Goal: Task Accomplishment & Management: Use online tool/utility

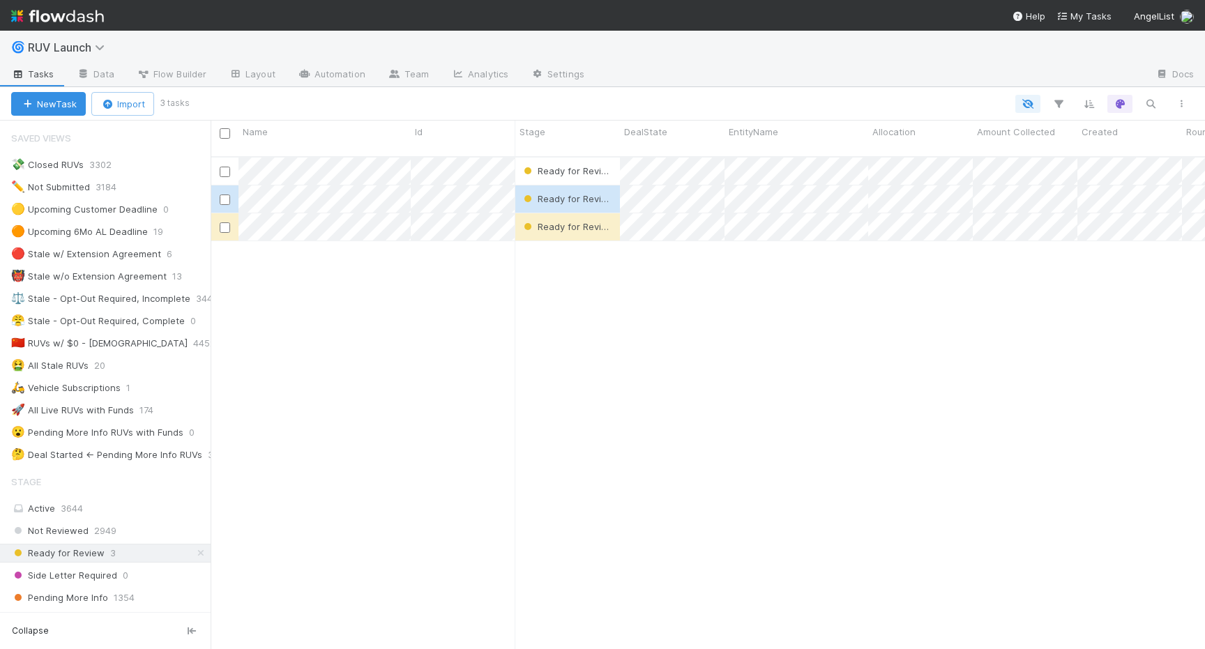
scroll to position [431, 0]
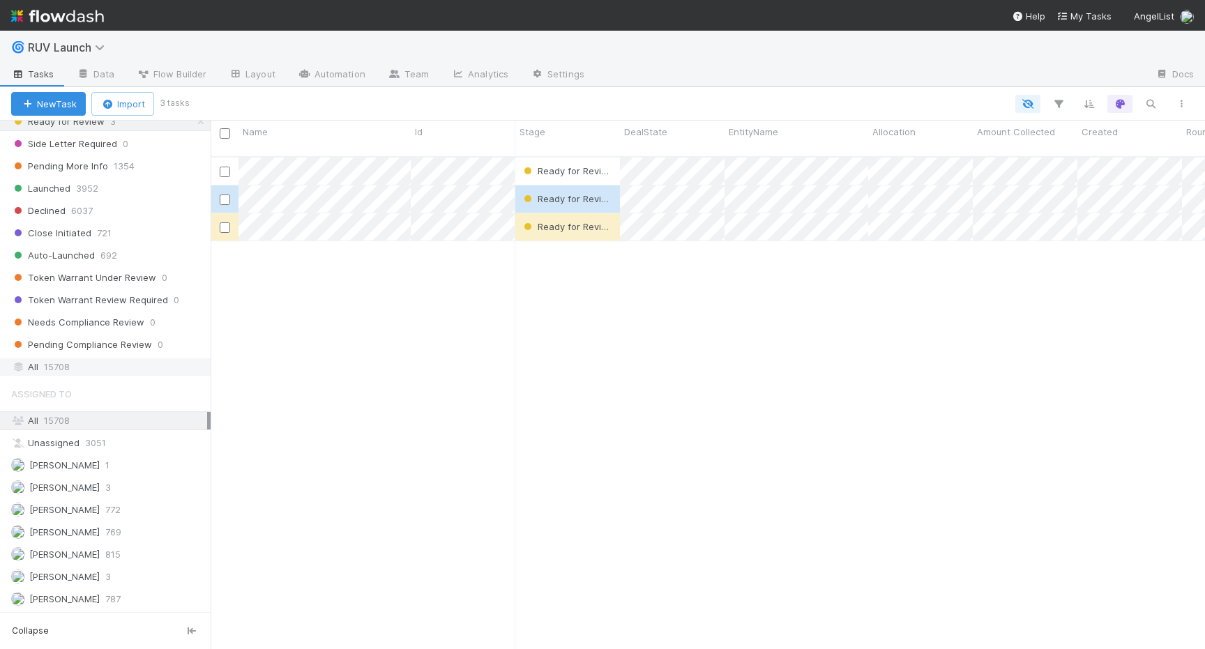
click at [32, 363] on div "All 15708" at bounding box center [109, 366] width 196 height 17
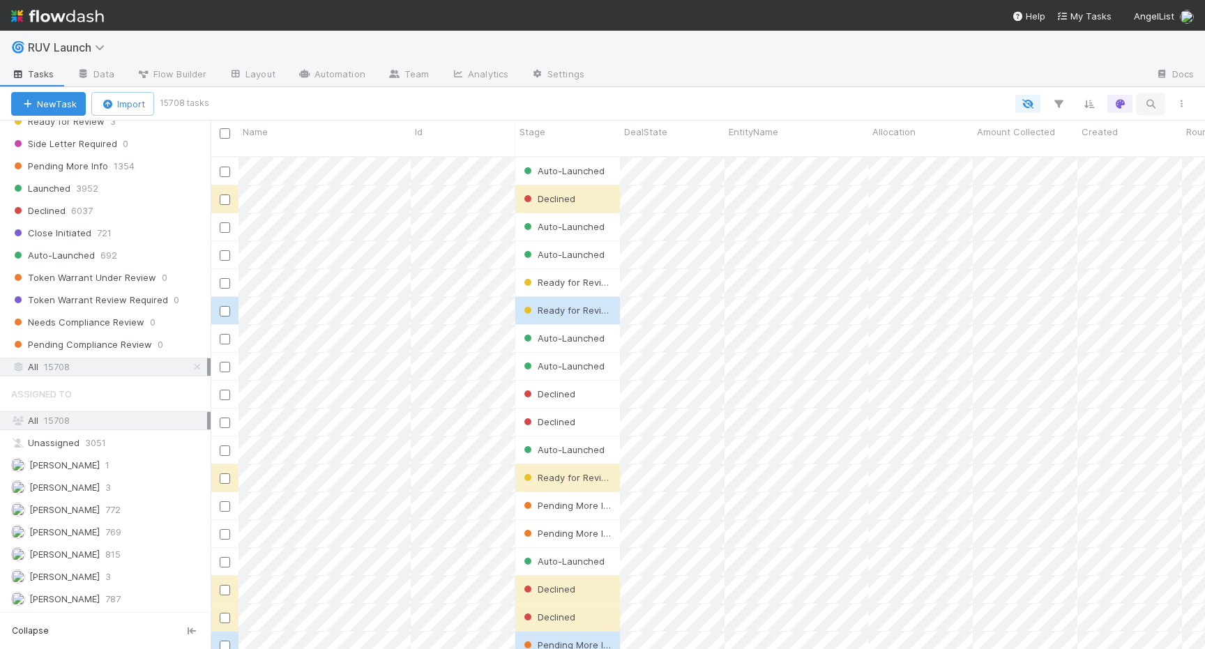
scroll to position [503, 994]
click at [1149, 100] on icon "button" at bounding box center [1150, 104] width 14 height 13
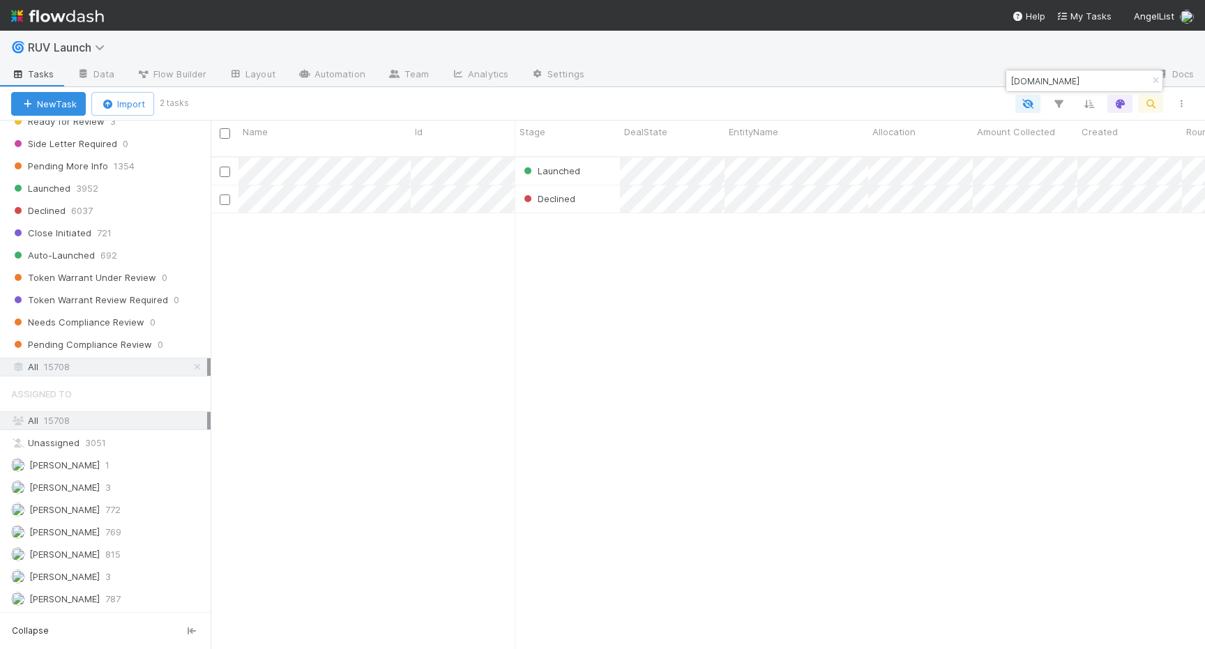
click at [1062, 79] on input "contributionlabs.io" at bounding box center [1077, 80] width 139 height 17
type input "contributionlabs.io"
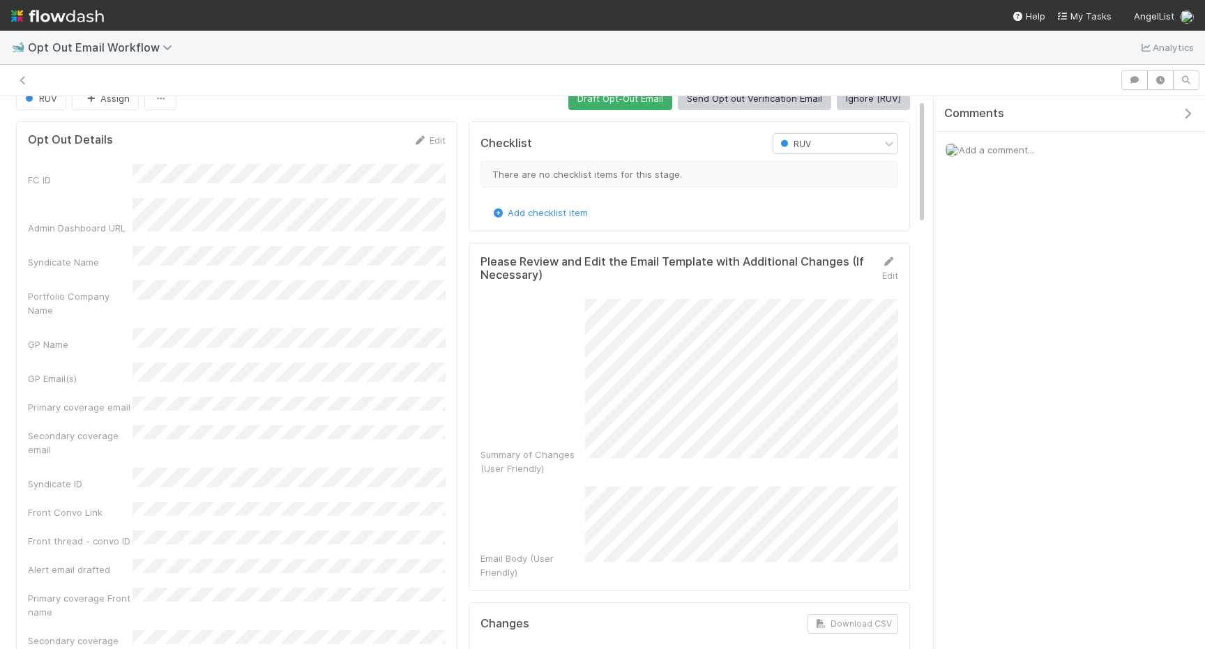
scroll to position [22, 0]
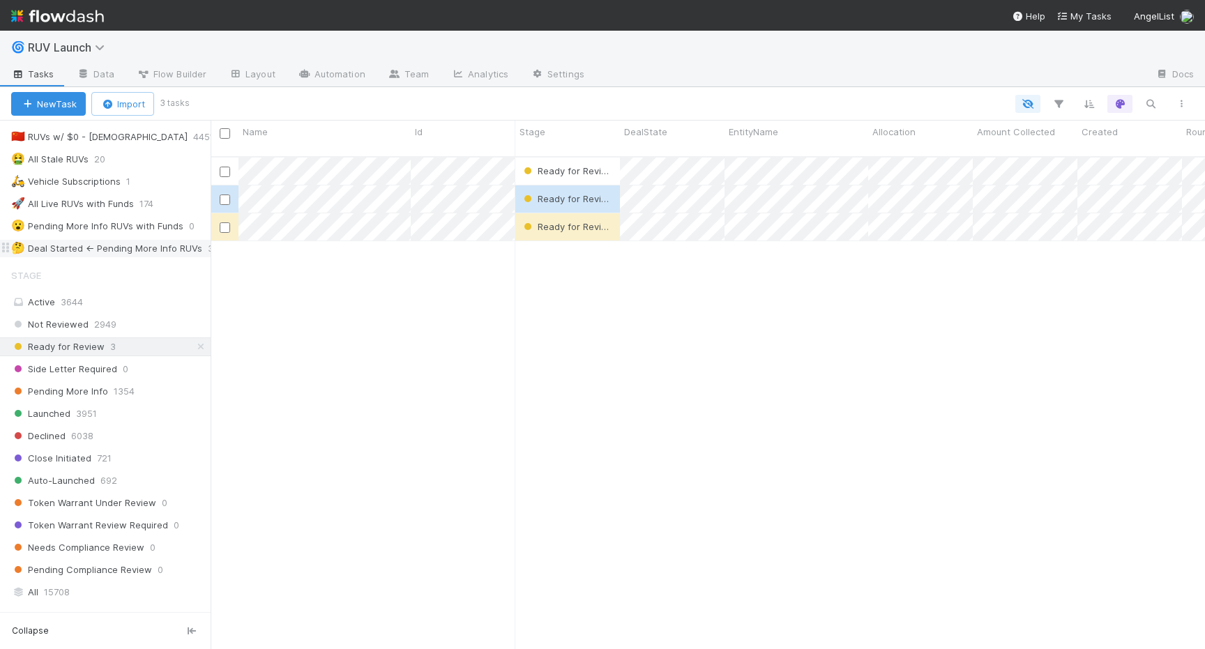
scroll to position [431, 0]
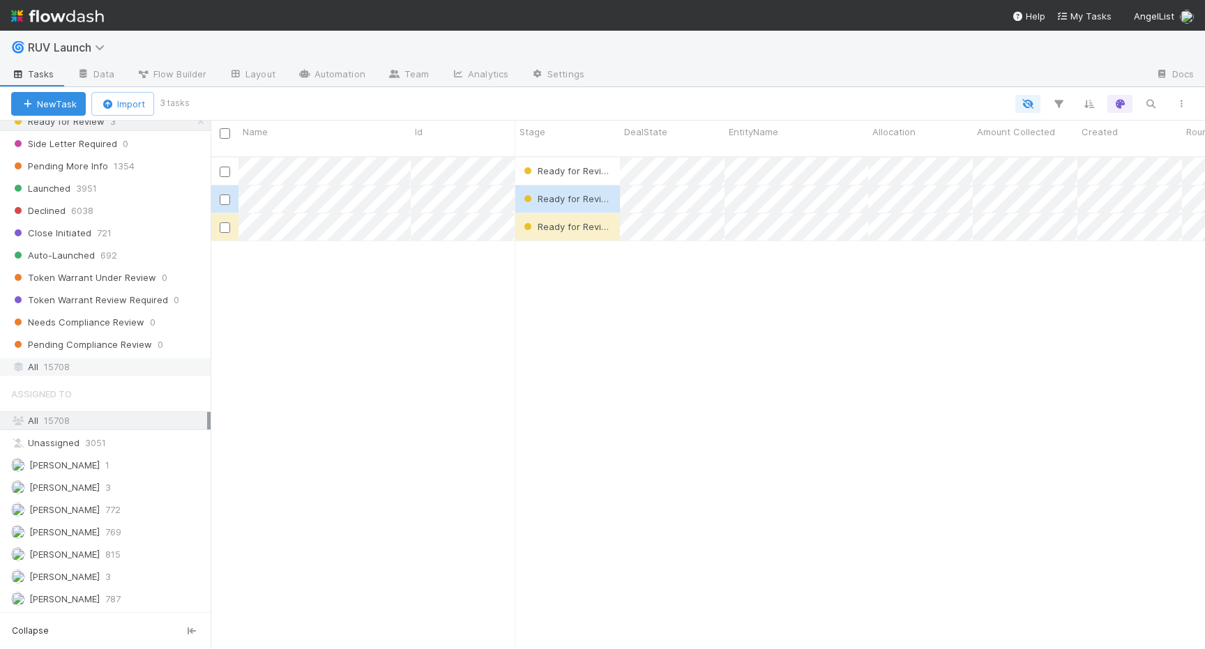
click at [47, 372] on span "15708" at bounding box center [57, 366] width 26 height 17
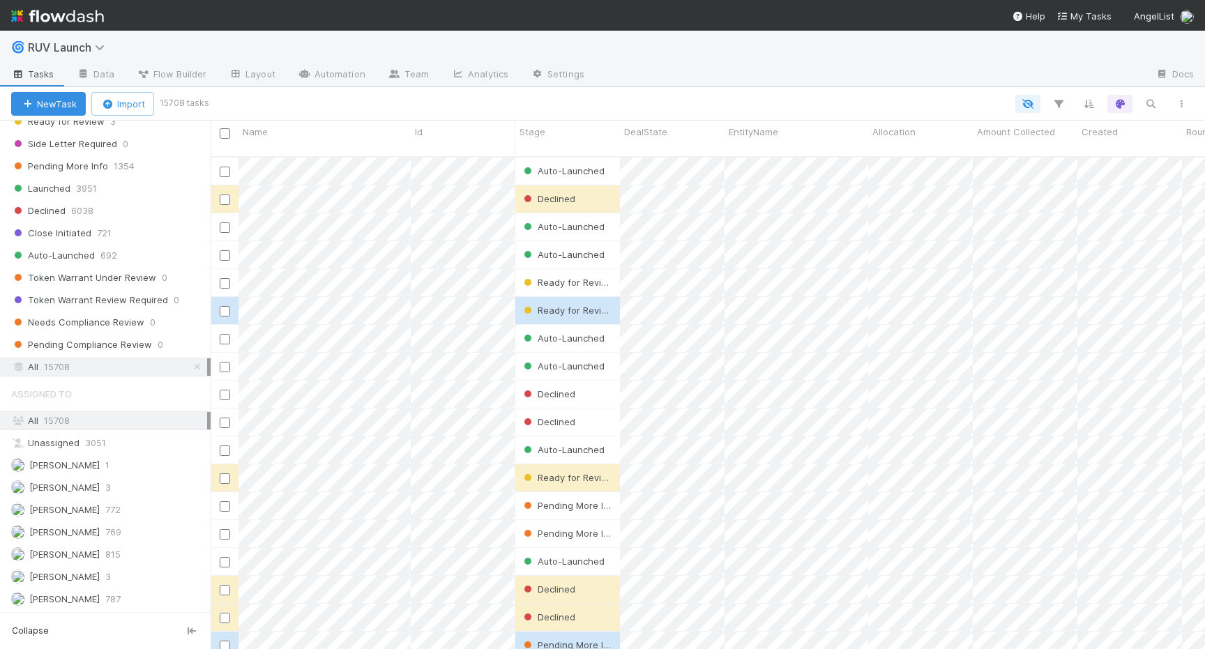
scroll to position [503, 994]
click at [1141, 109] on button "button" at bounding box center [1150, 104] width 25 height 18
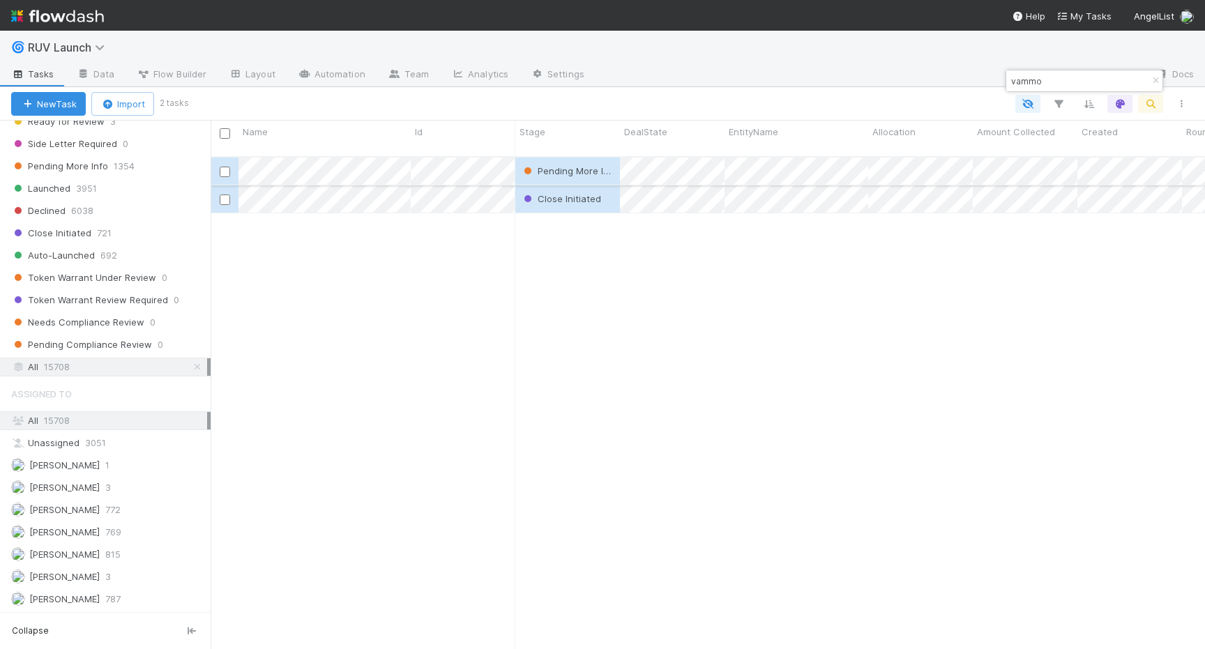
type input "vammo"
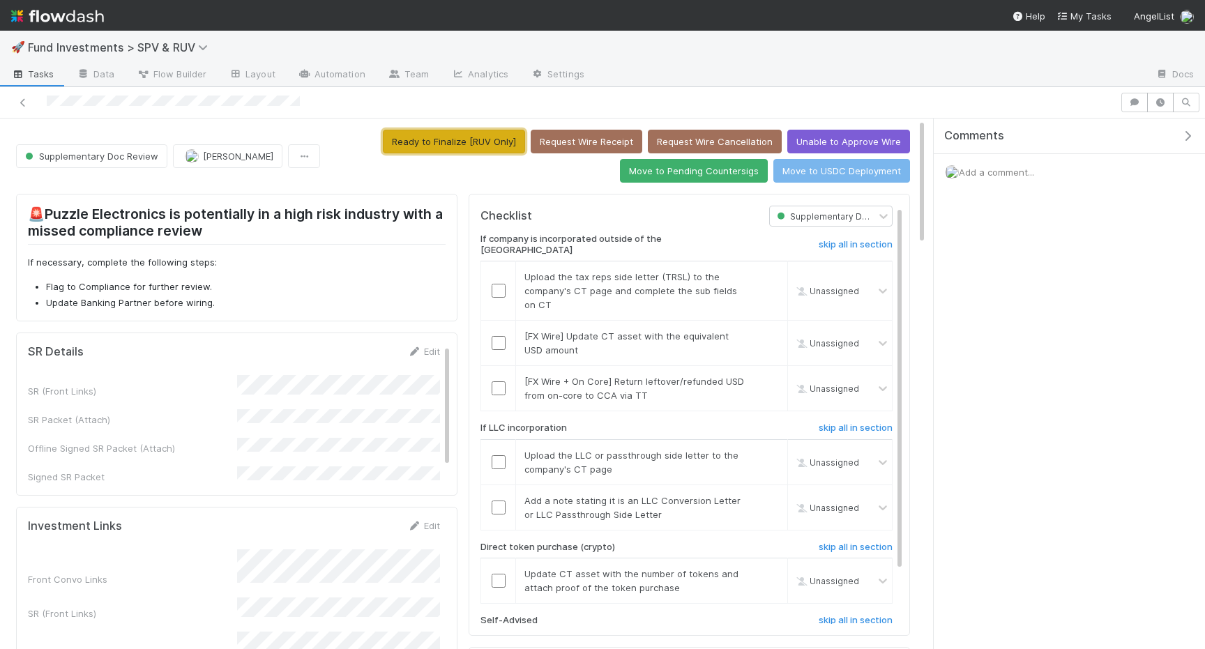
click at [439, 137] on button "Ready to Finalize [RUV Only]" at bounding box center [454, 142] width 142 height 24
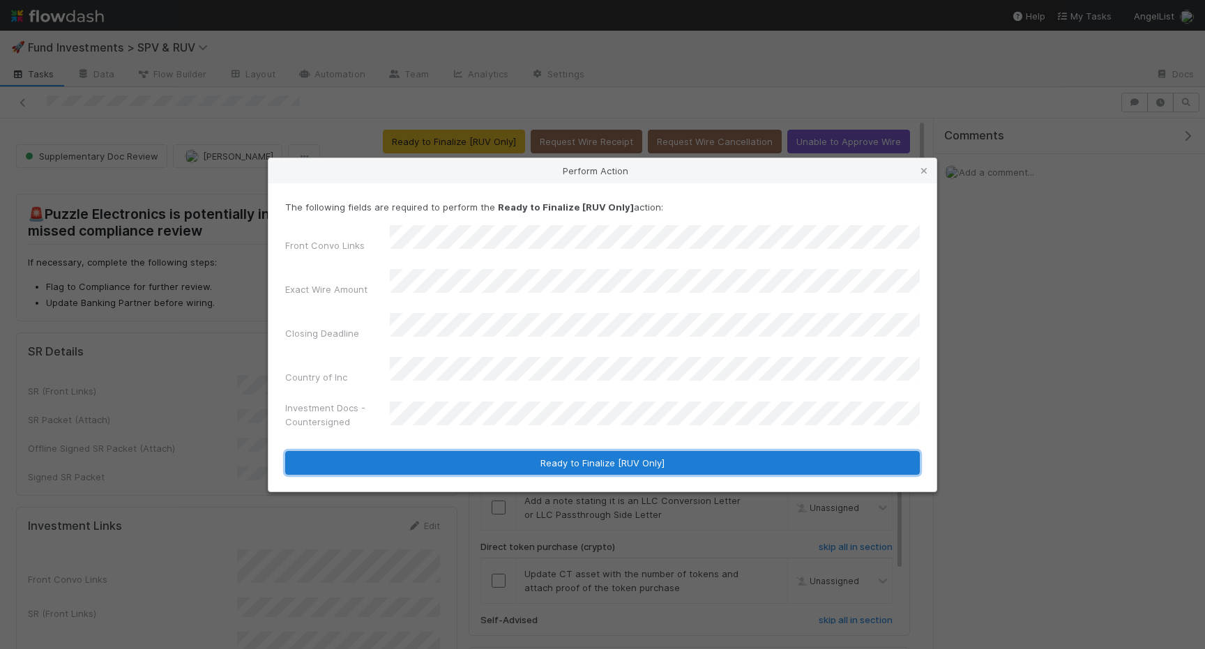
click at [423, 454] on button "Ready to Finalize [RUV Only]" at bounding box center [602, 463] width 634 height 24
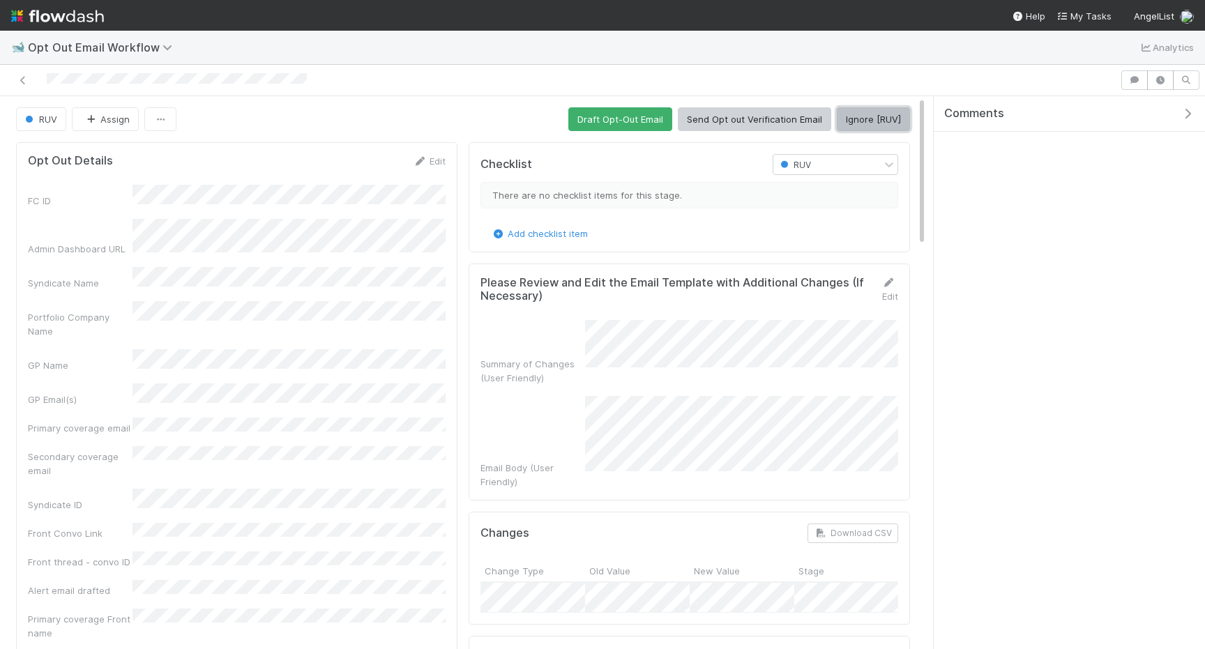
click at [894, 114] on button "Ignore [RUV]" at bounding box center [872, 119] width 73 height 24
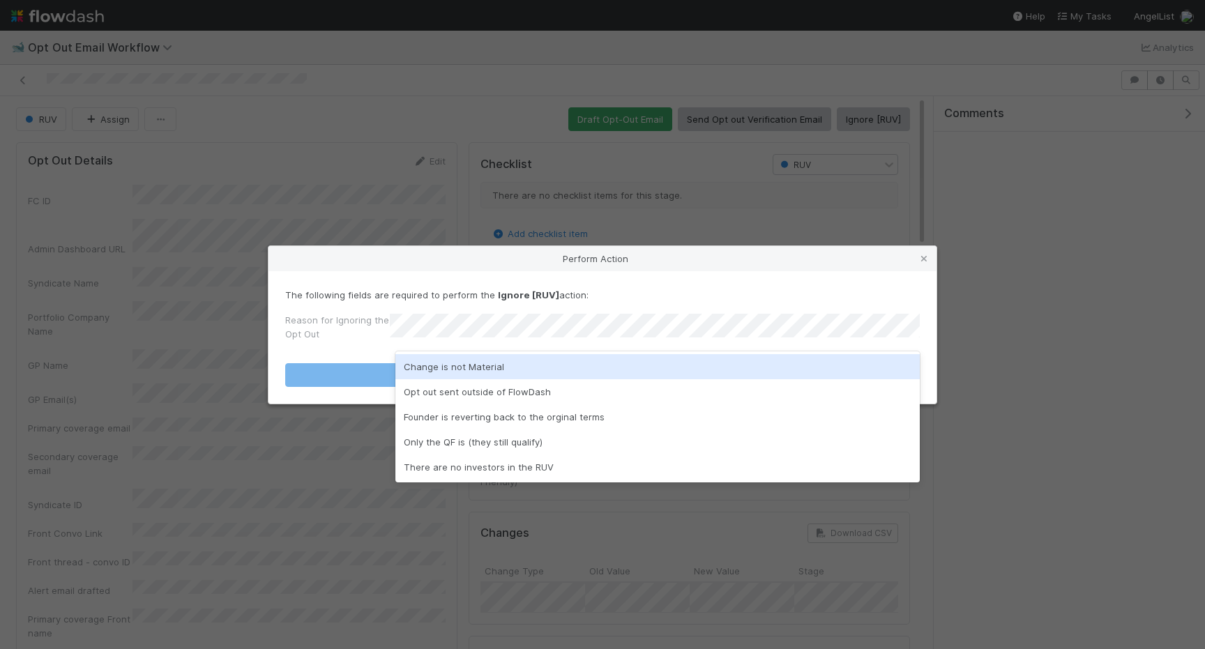
click at [570, 355] on div "Change is not Material" at bounding box center [657, 366] width 524 height 25
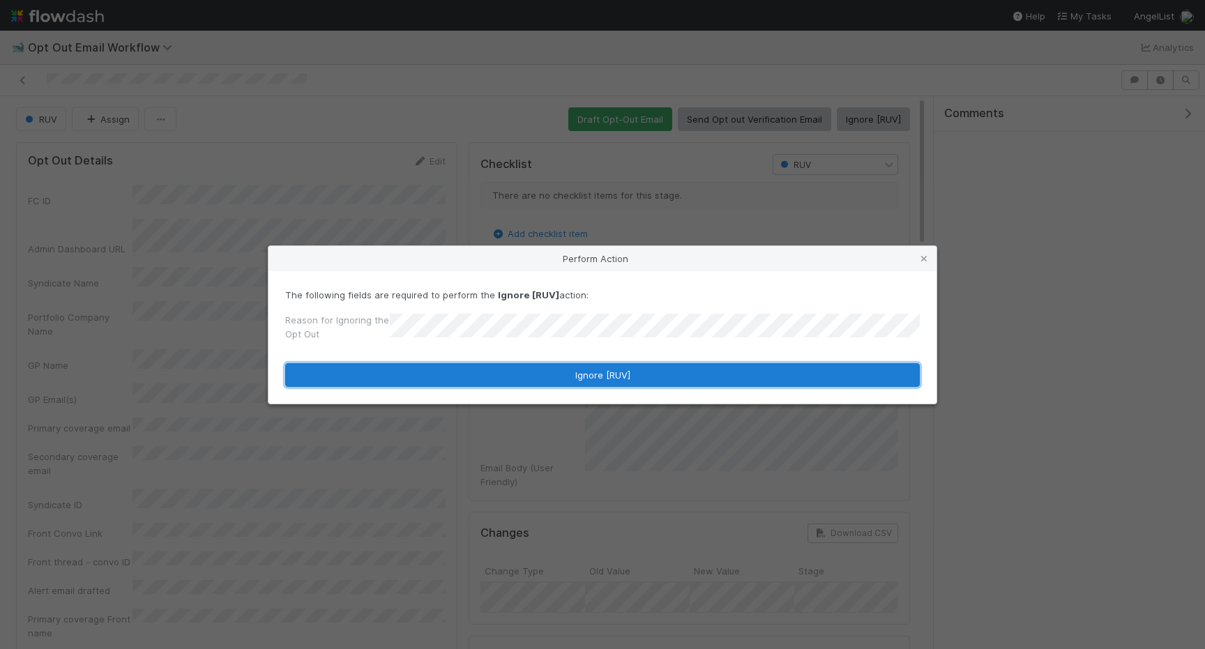
click at [570, 363] on button "Ignore [RUV]" at bounding box center [602, 375] width 634 height 24
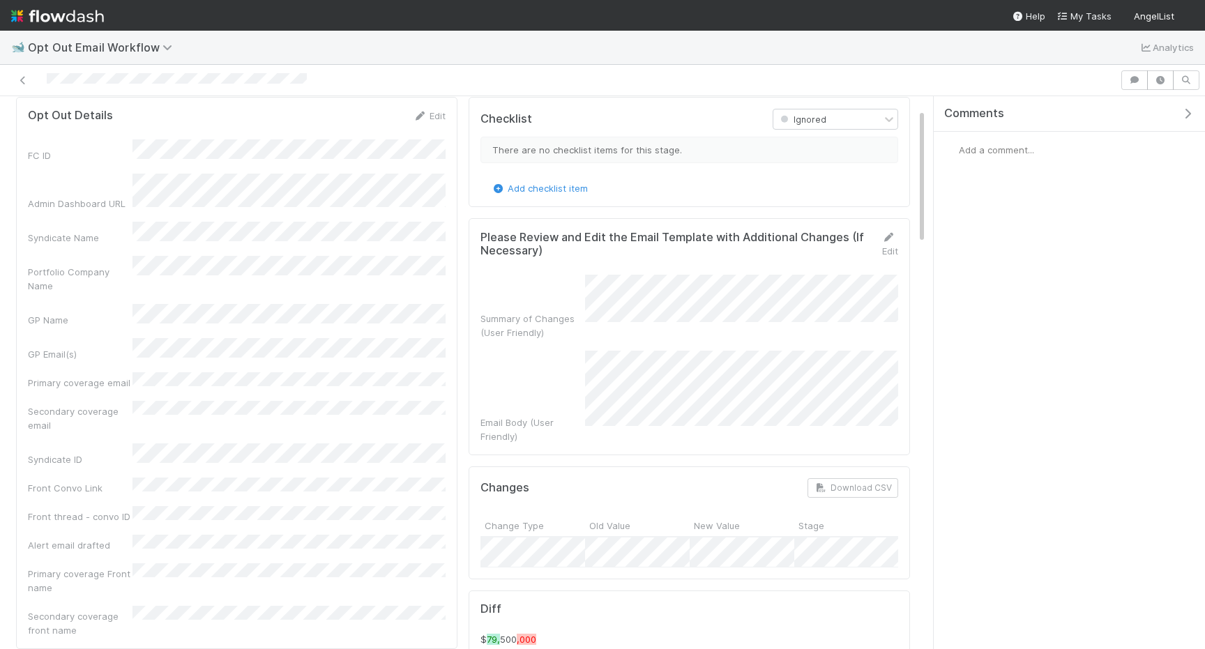
scroll to position [55, 0]
